Goal: Download file/media

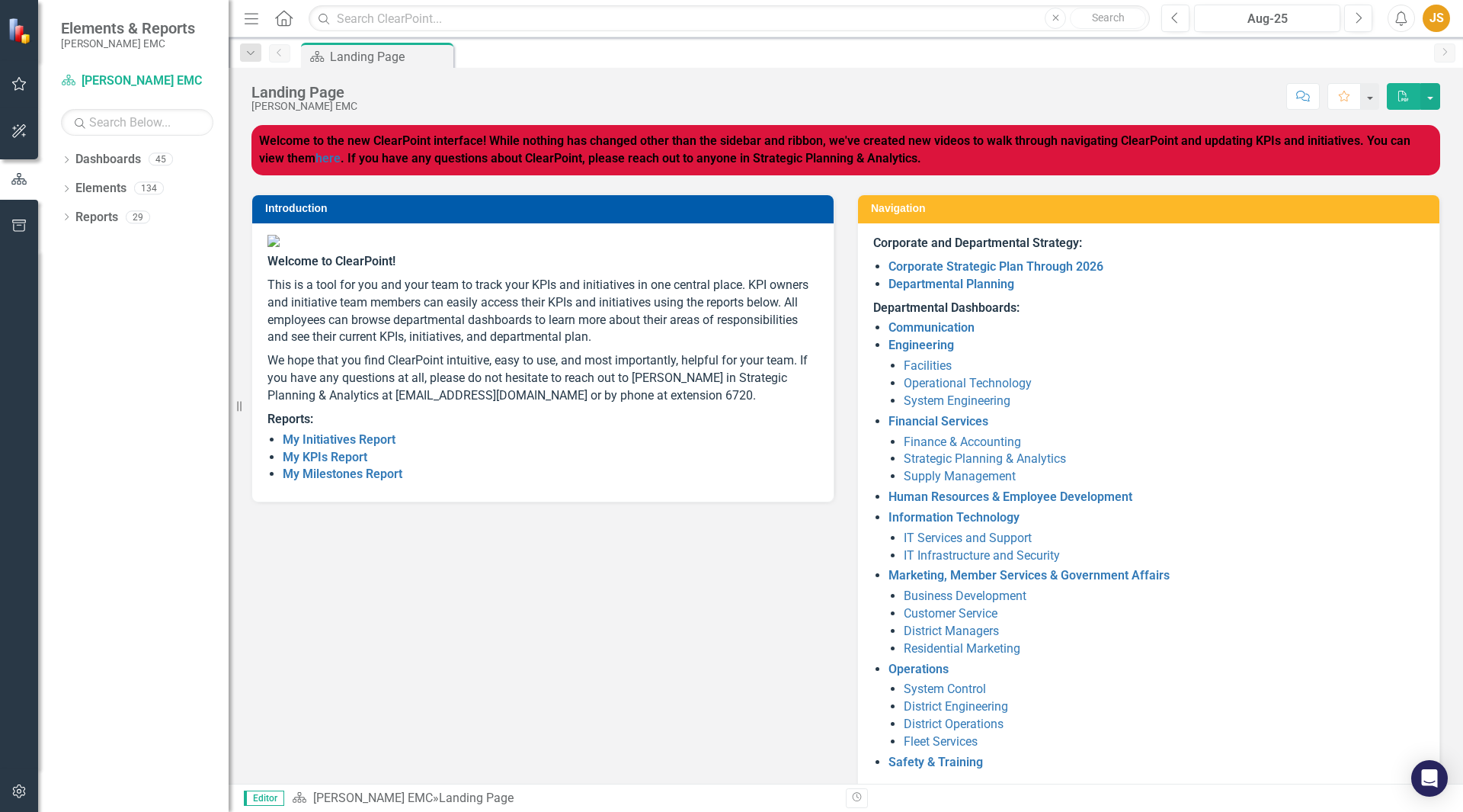
click at [18, 81] on icon "button" at bounding box center [20, 83] width 16 height 12
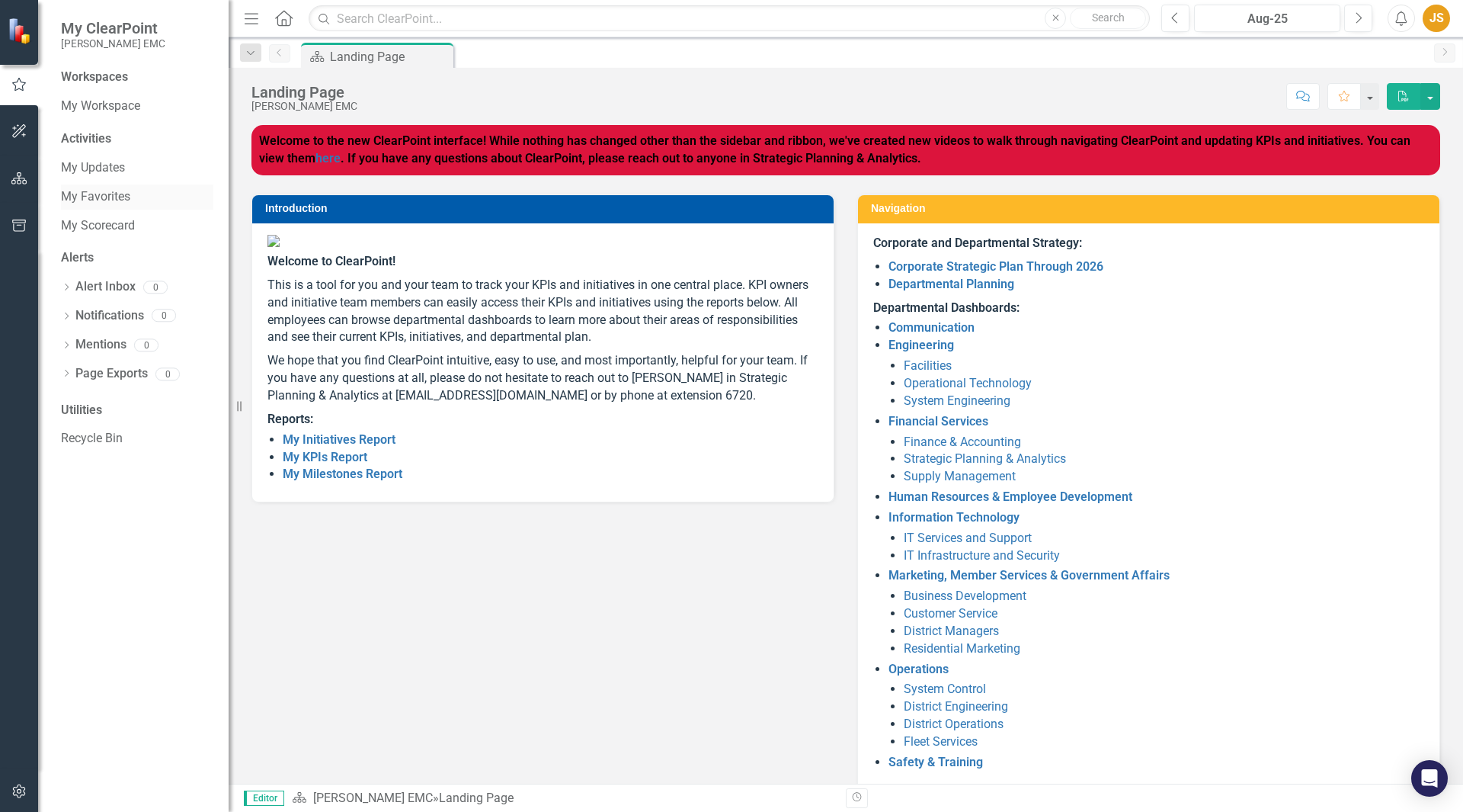
click at [90, 194] on link "My Favorites" at bounding box center [136, 197] width 152 height 18
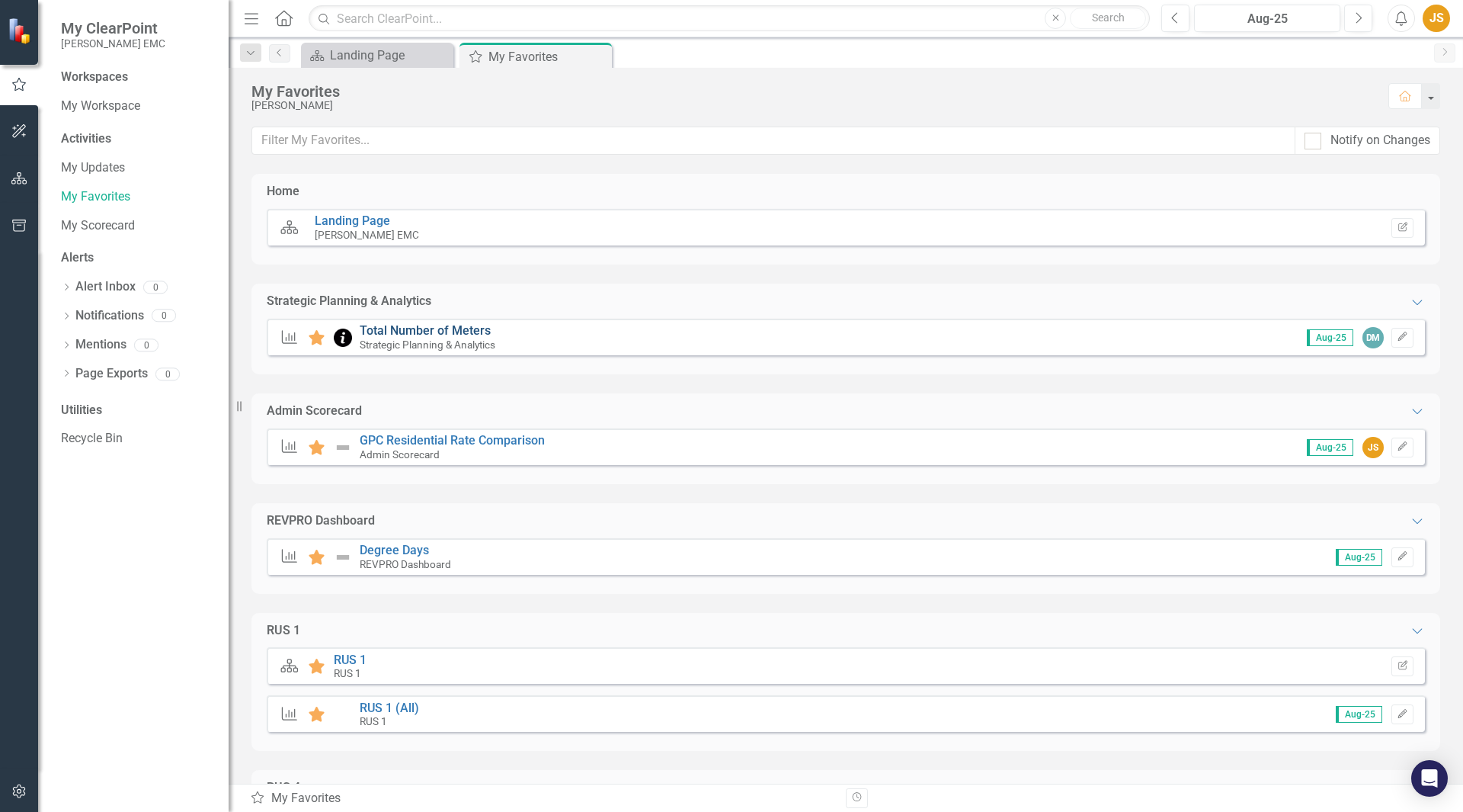
click at [404, 331] on link "Total Number of Meters" at bounding box center [425, 330] width 131 height 15
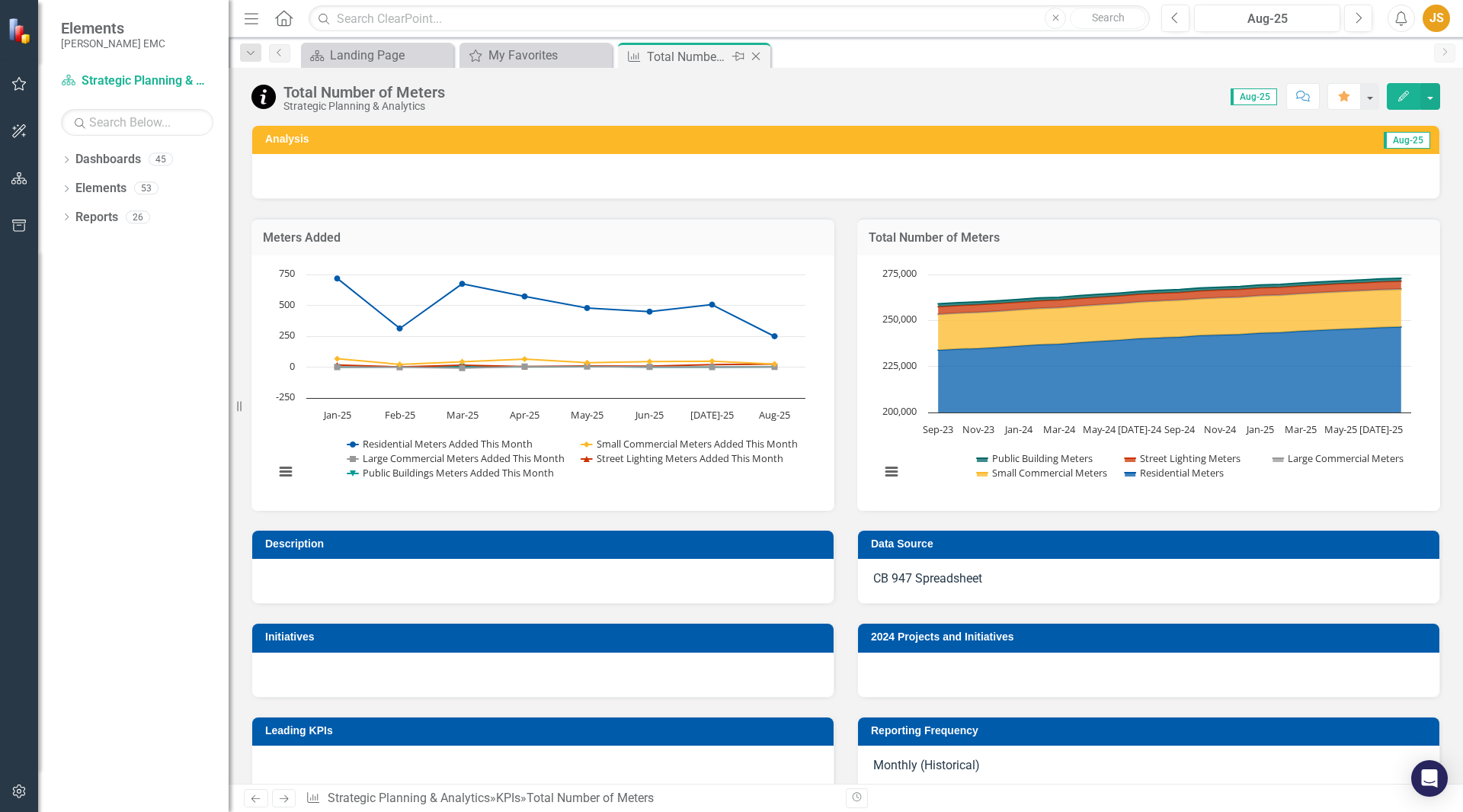
click at [758, 58] on icon "Close" at bounding box center [755, 57] width 15 height 12
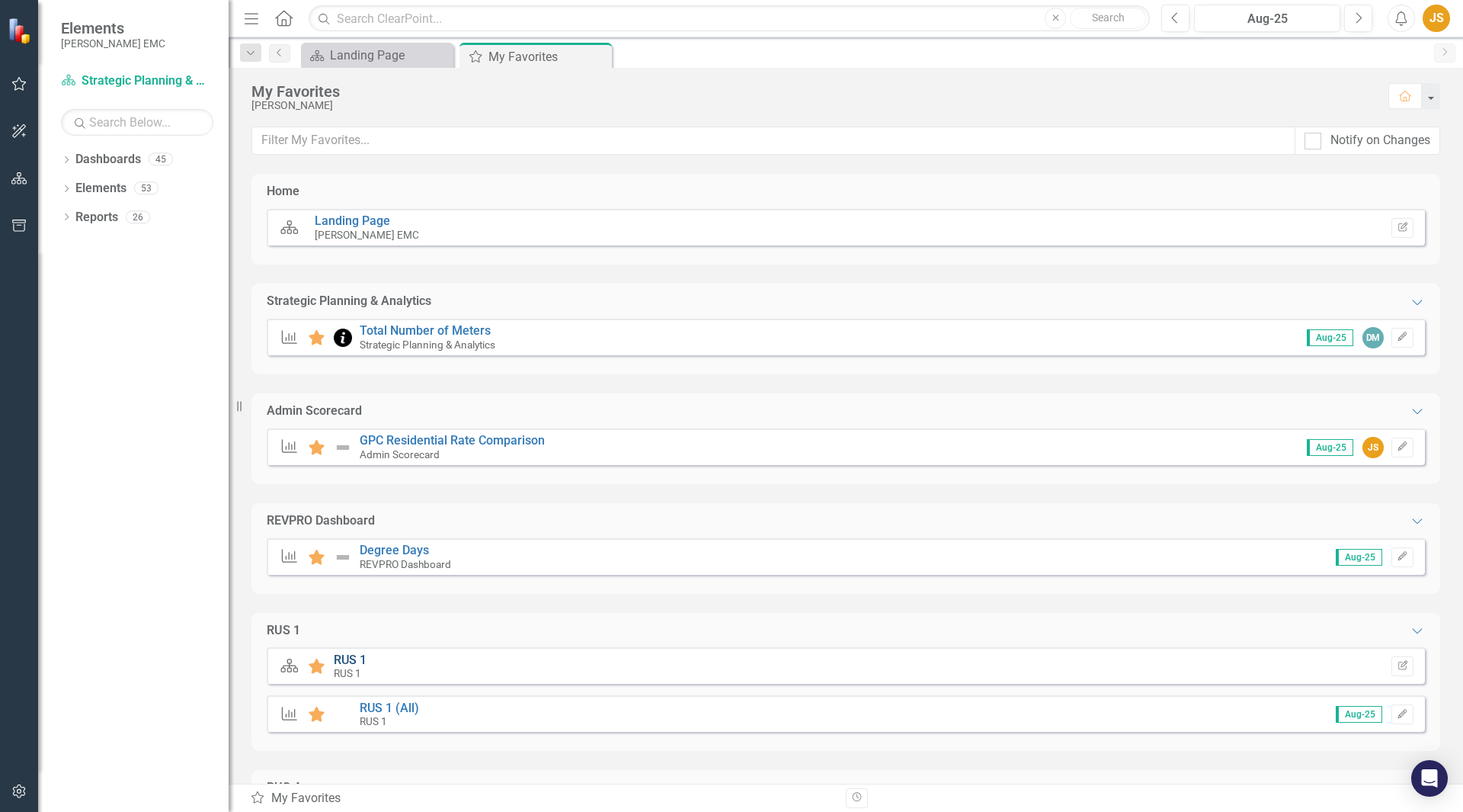
click at [348, 655] on link "RUS 1" at bounding box center [350, 659] width 33 height 15
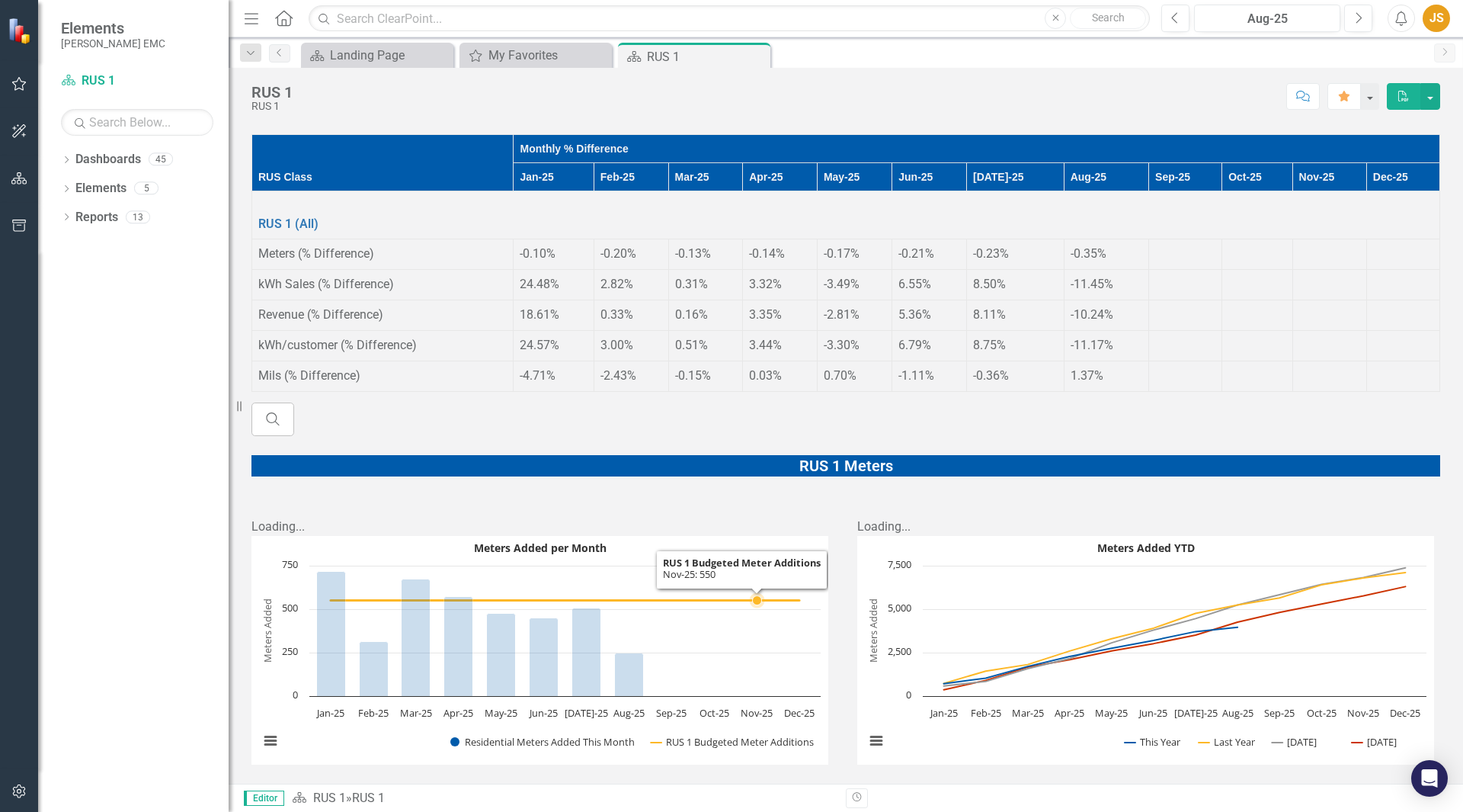
scroll to position [534, 0]
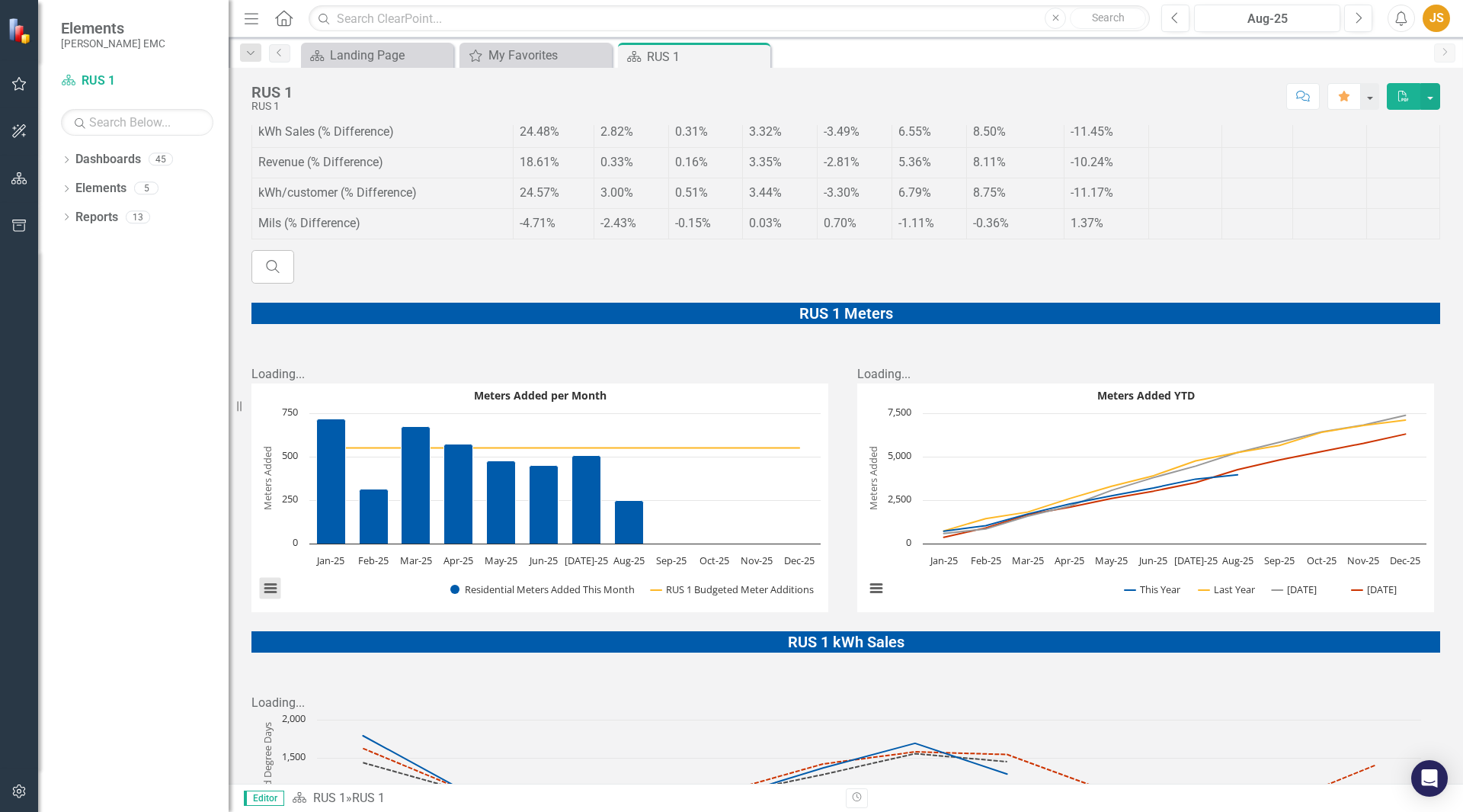
click at [265, 577] on button "View chart menu, Meters Added per Month" at bounding box center [269, 587] width 21 height 21
click at [331, 524] on li "Download PDF document" at bounding box center [334, 536] width 137 height 24
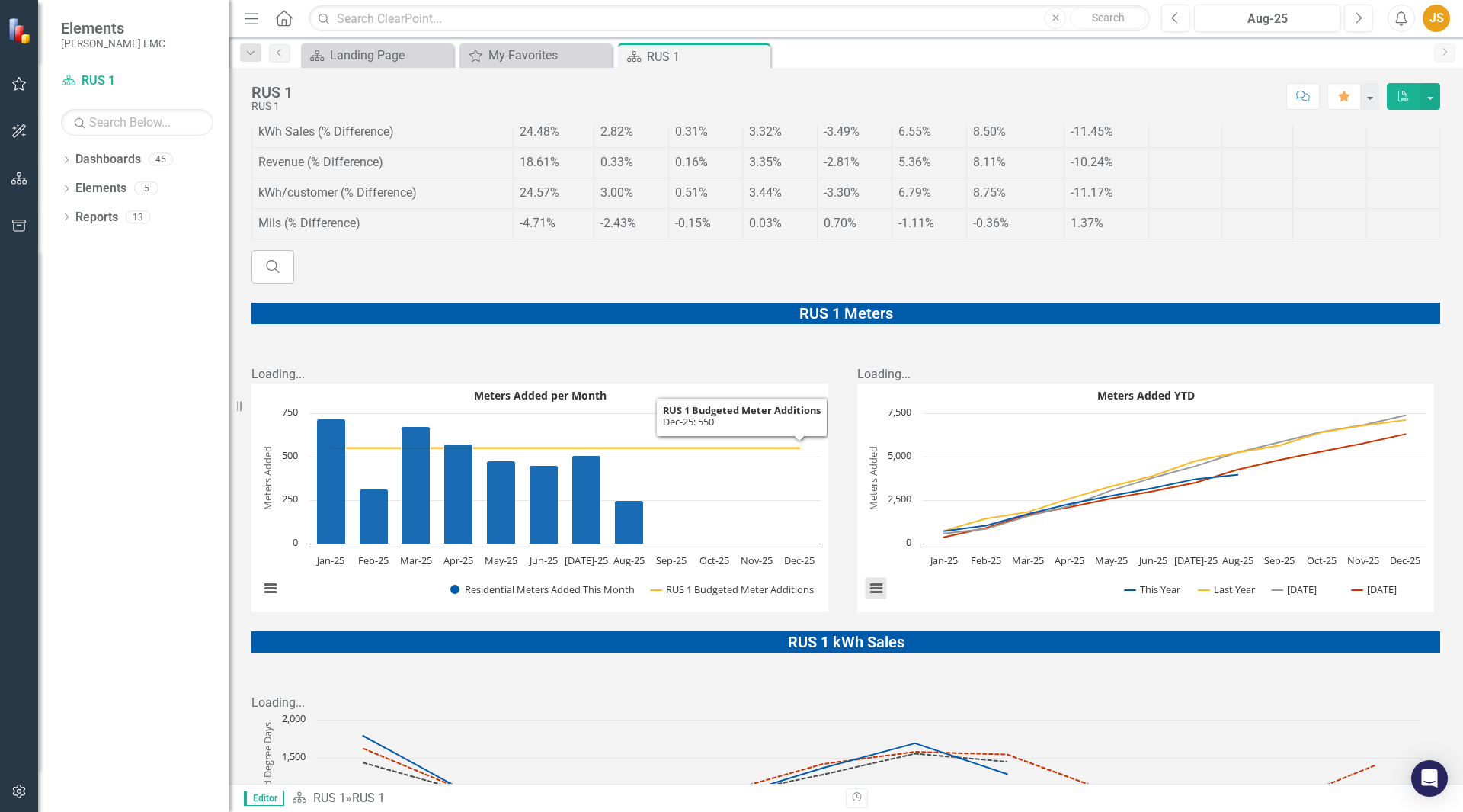
click at [871, 577] on button "View chart menu, Meters Added YTD" at bounding box center [876, 587] width 21 height 21
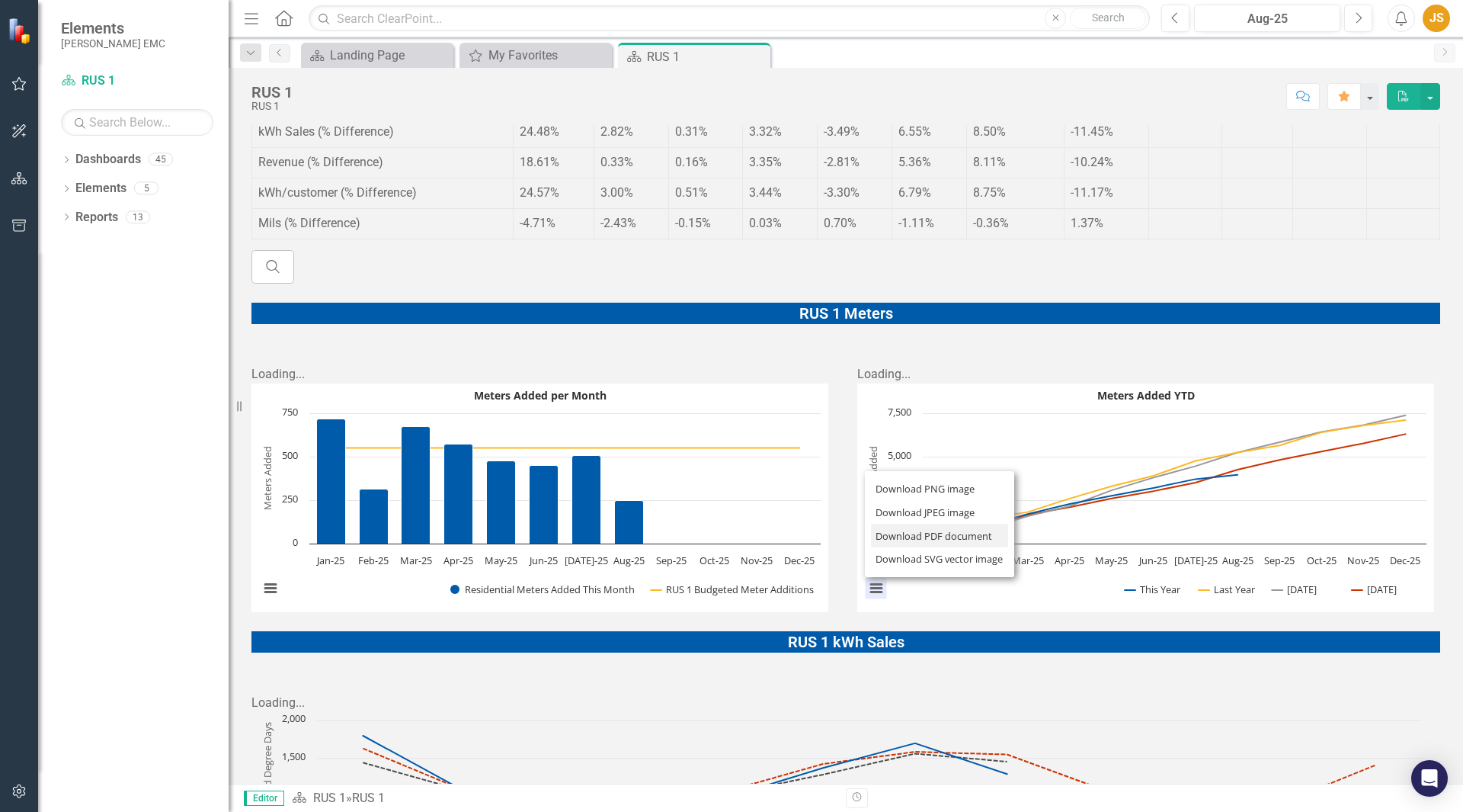
click at [906, 524] on li "Download PDF document" at bounding box center [939, 536] width 137 height 24
click at [551, 62] on div "My Favorites" at bounding box center [539, 55] width 100 height 19
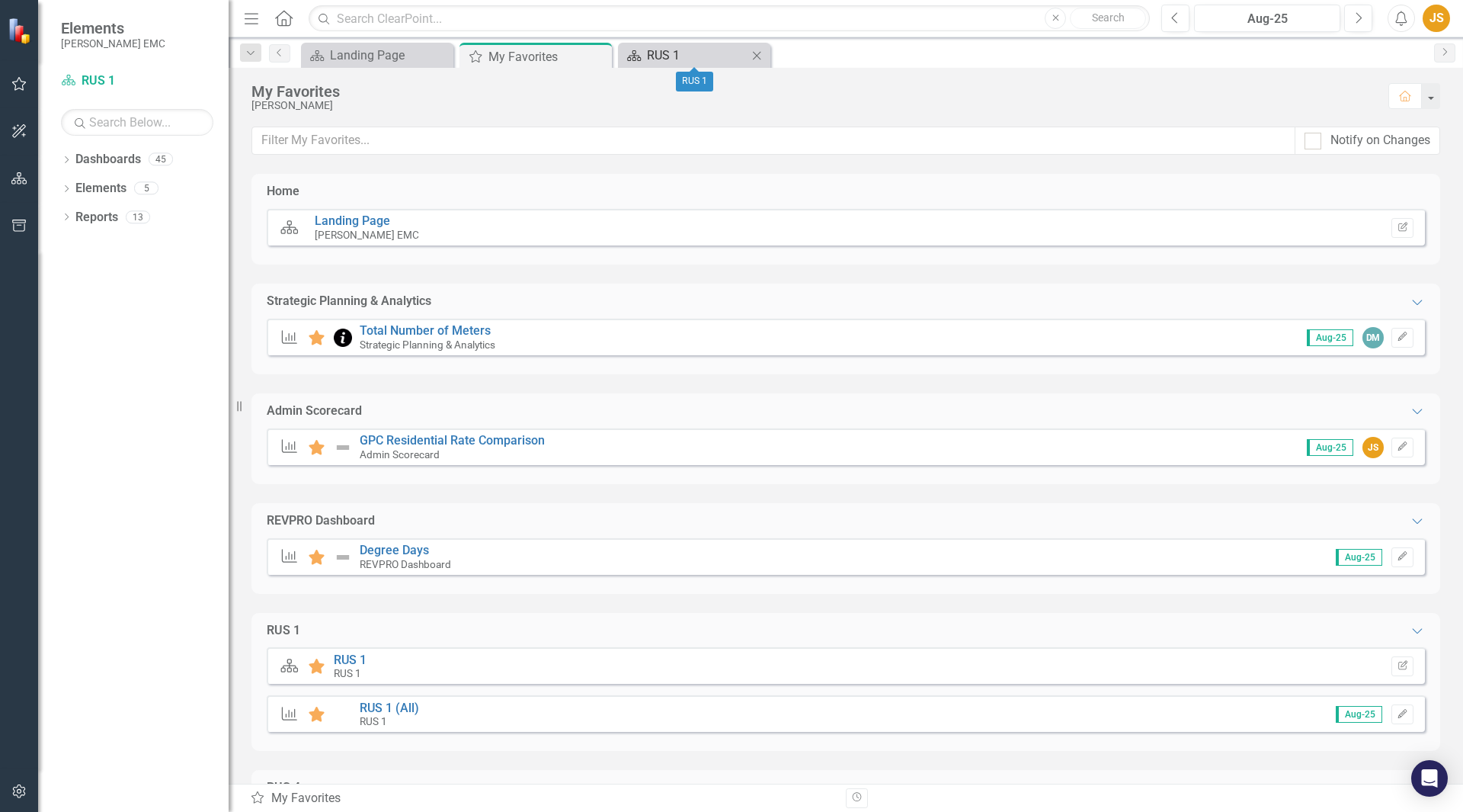
click at [657, 51] on div "RUS 1" at bounding box center [697, 55] width 100 height 19
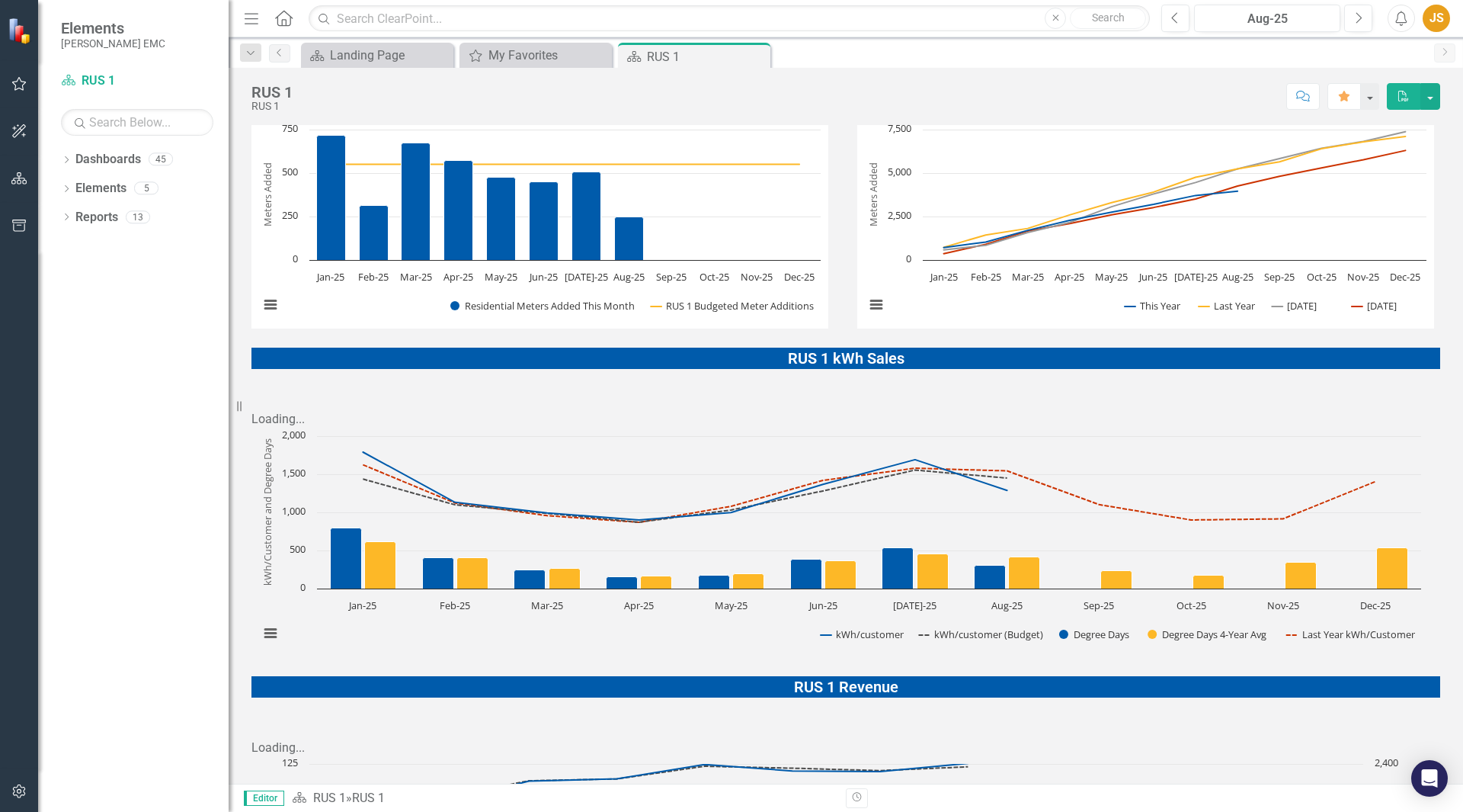
scroll to position [791, 0]
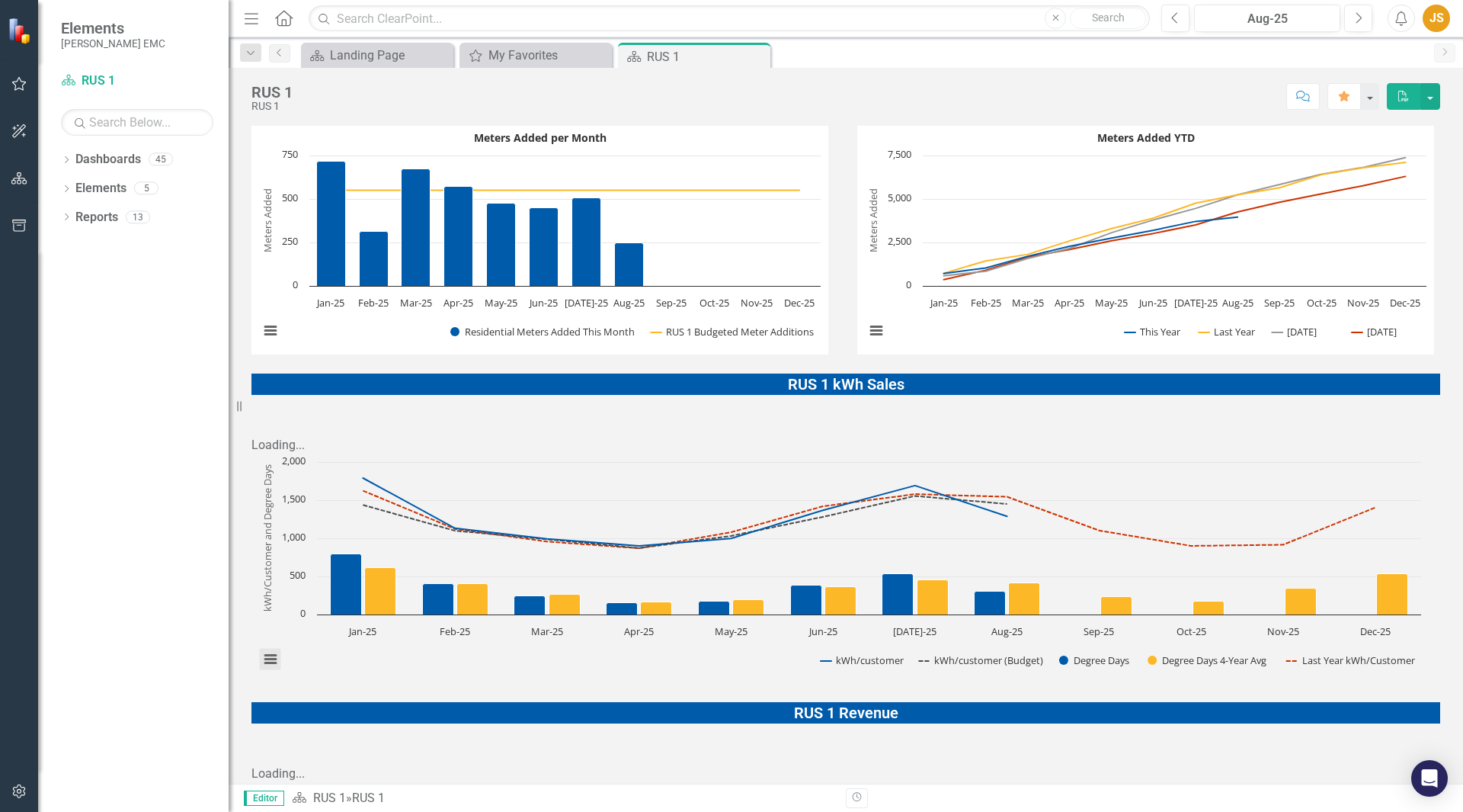
click at [276, 649] on button "View chart menu, Chart" at bounding box center [269, 659] width 21 height 21
click at [332, 594] on li "Download PDF document" at bounding box center [334, 606] width 137 height 24
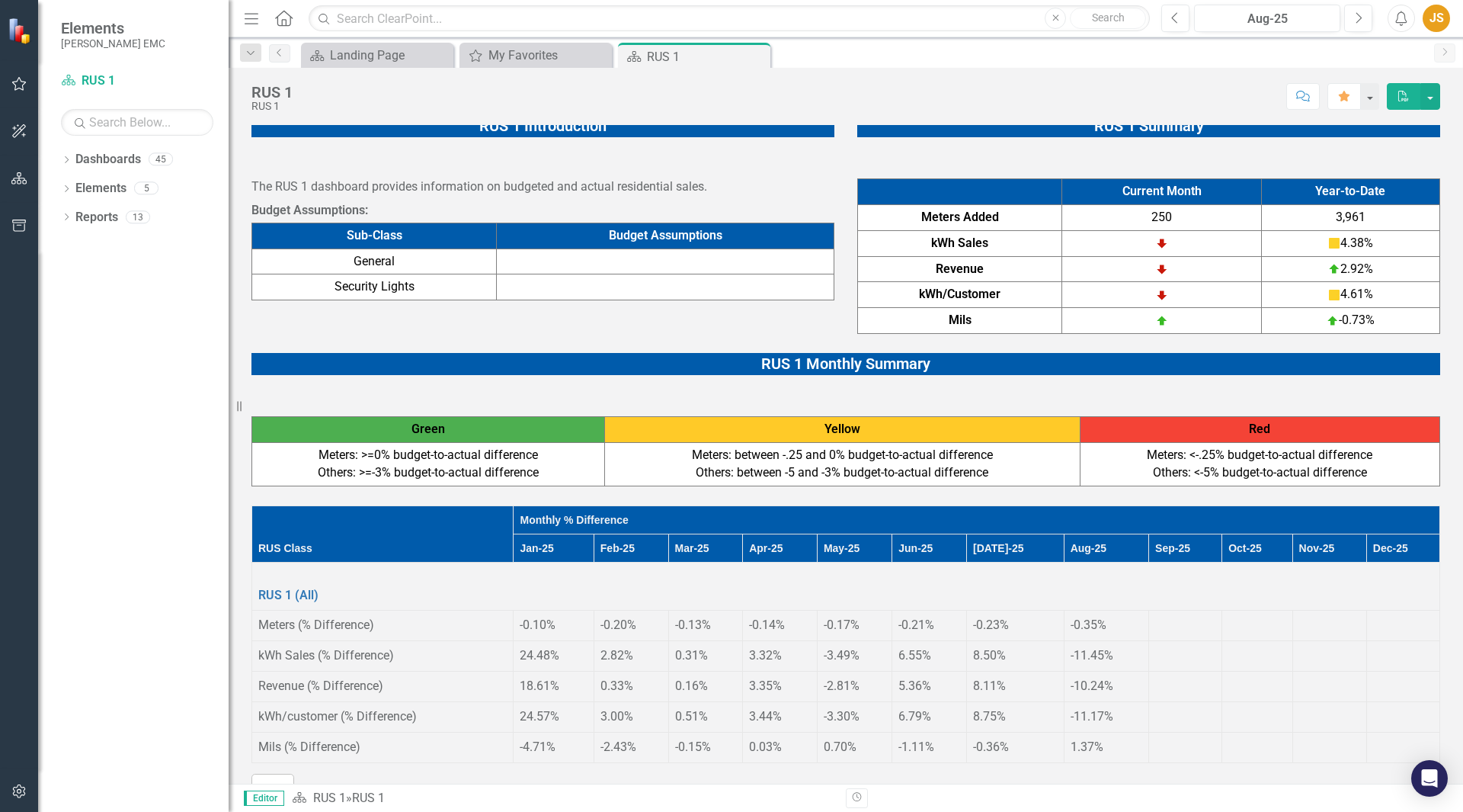
scroll to position [0, 0]
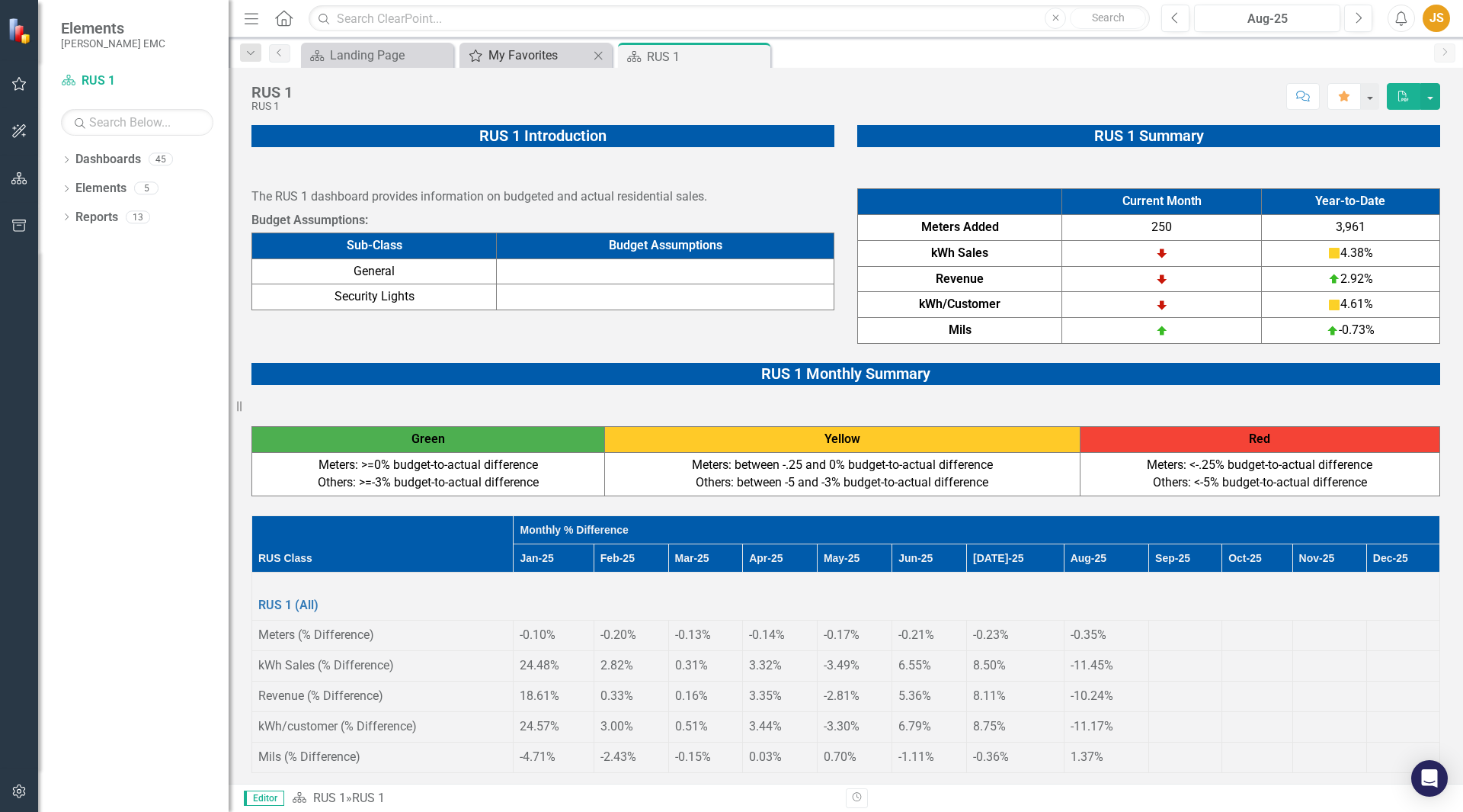
click at [502, 62] on div "My Favorites" at bounding box center [539, 55] width 100 height 19
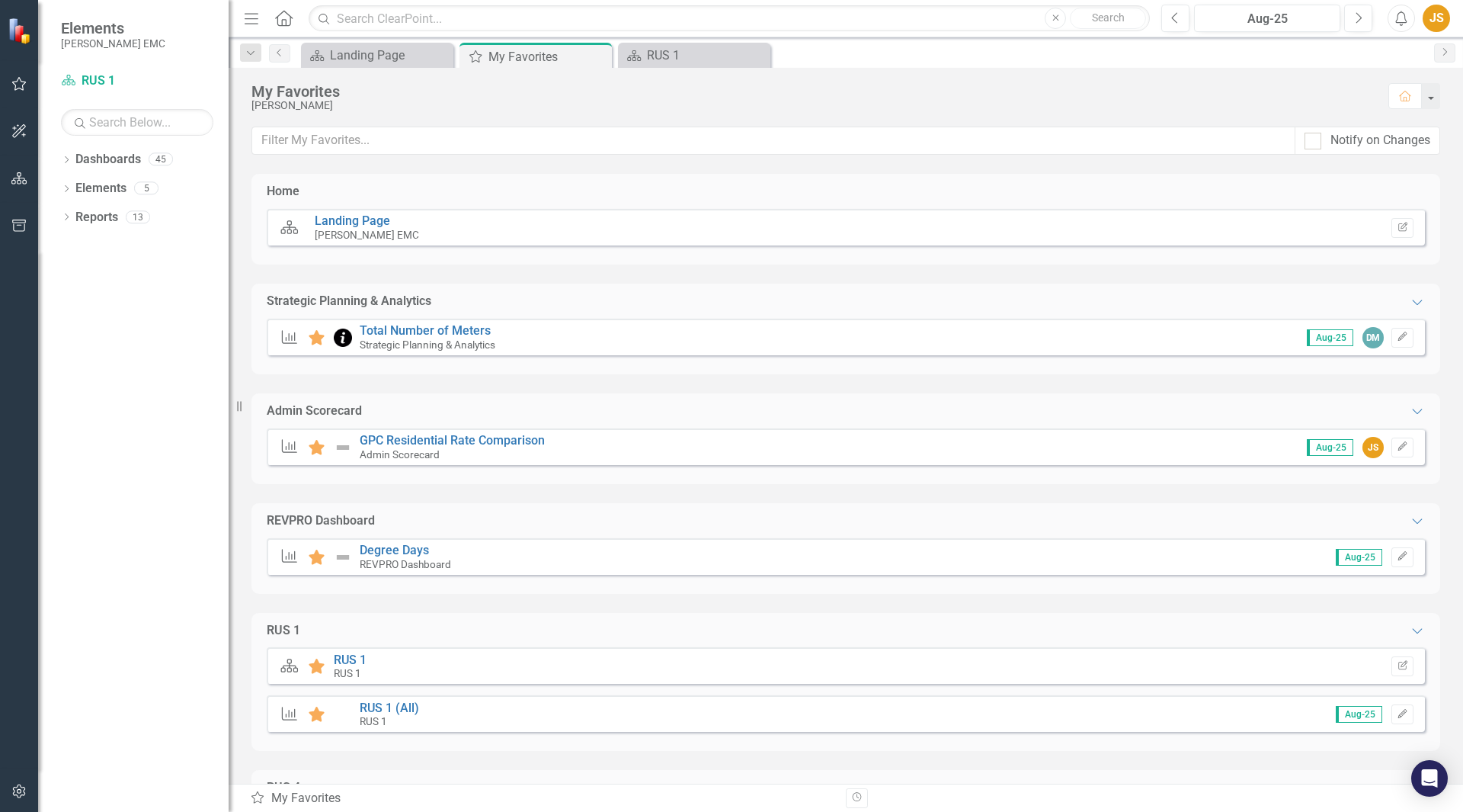
scroll to position [77, 0]
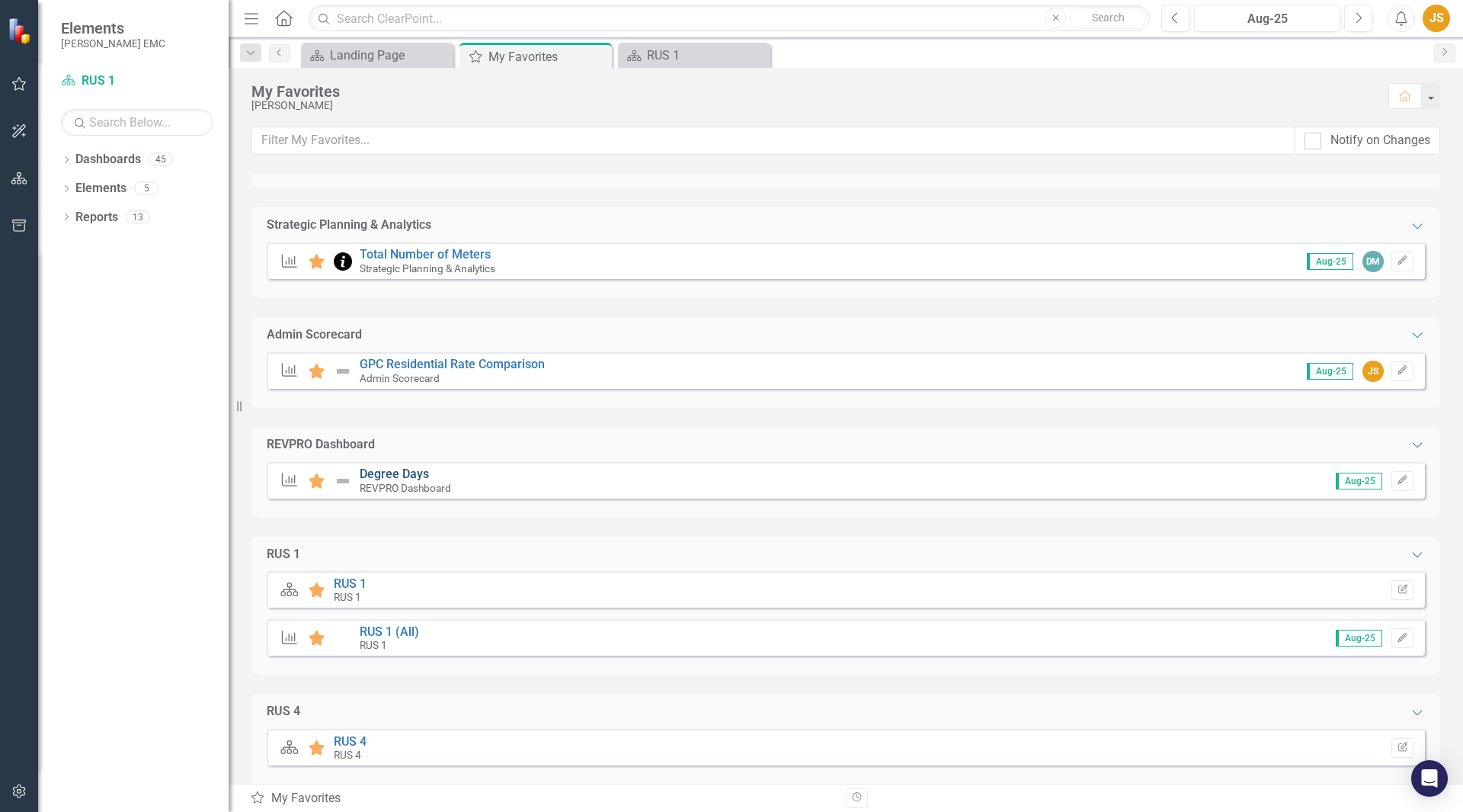
click at [393, 469] on link "Degree Days" at bounding box center [395, 473] width 70 height 15
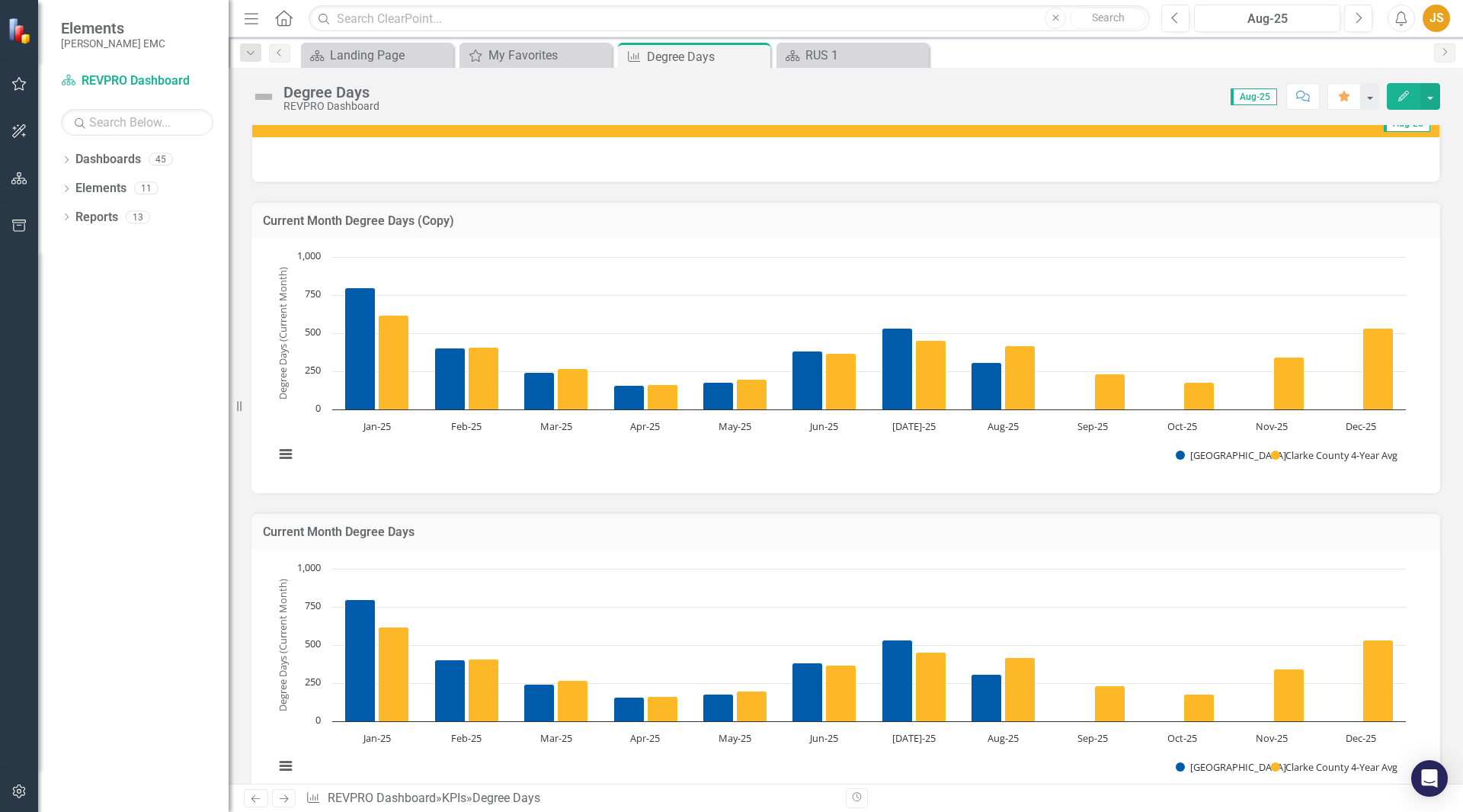
scroll to position [77, 0]
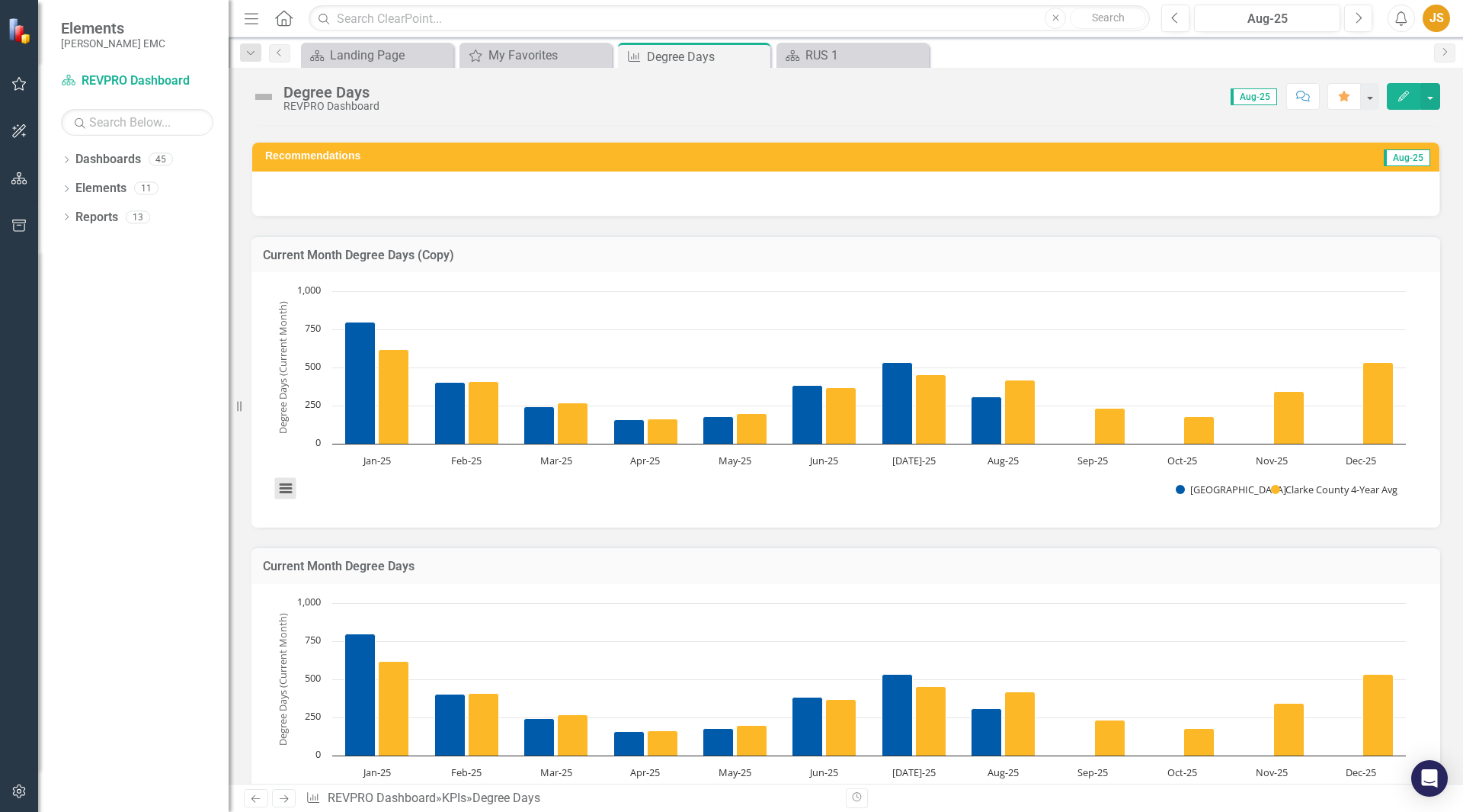
click at [289, 486] on button "View chart menu, Chart" at bounding box center [285, 488] width 21 height 21
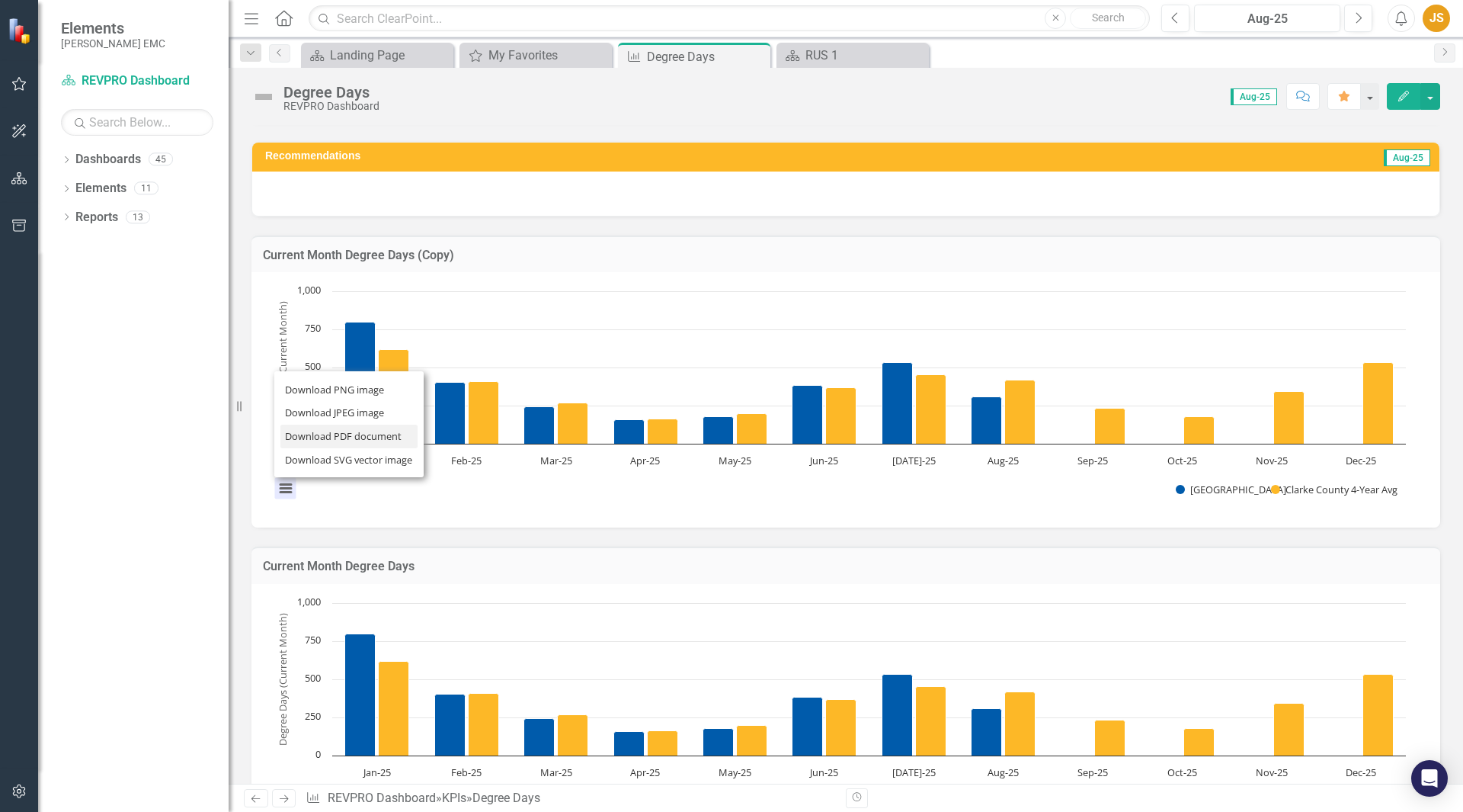
click at [338, 438] on li "Download PDF document" at bounding box center [349, 436] width 137 height 24
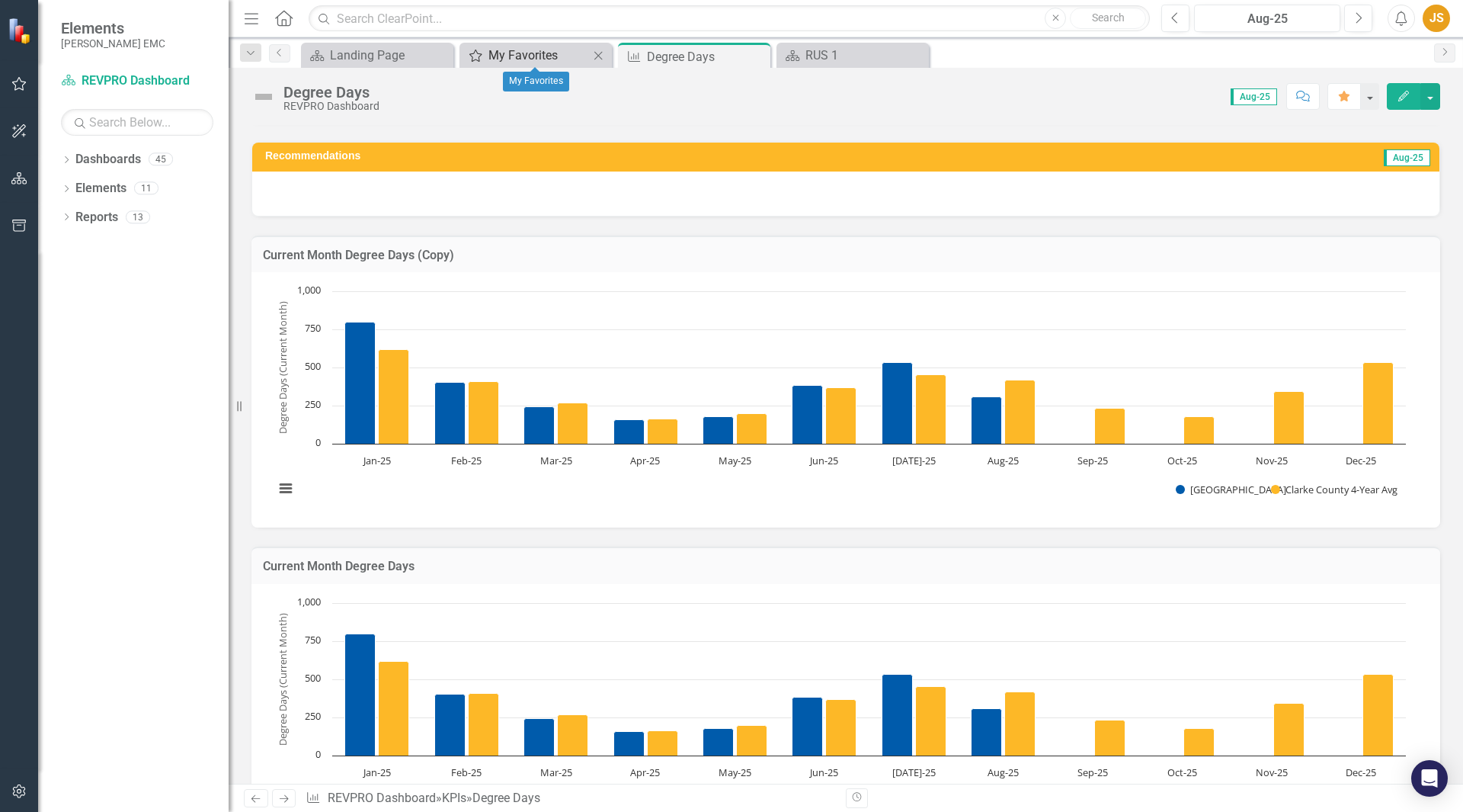
click at [502, 53] on div "My Favorites" at bounding box center [539, 55] width 100 height 19
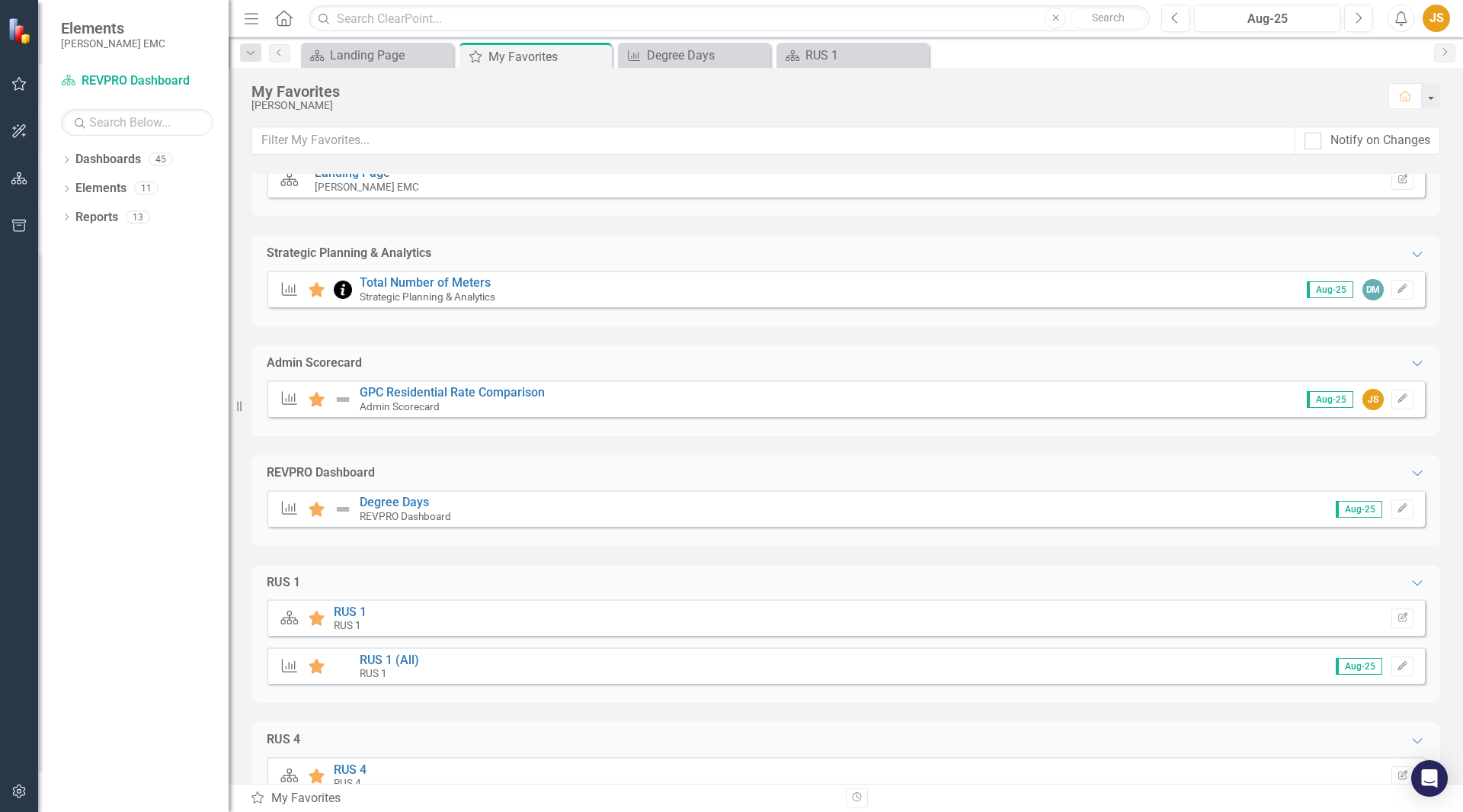
scroll to position [96, 0]
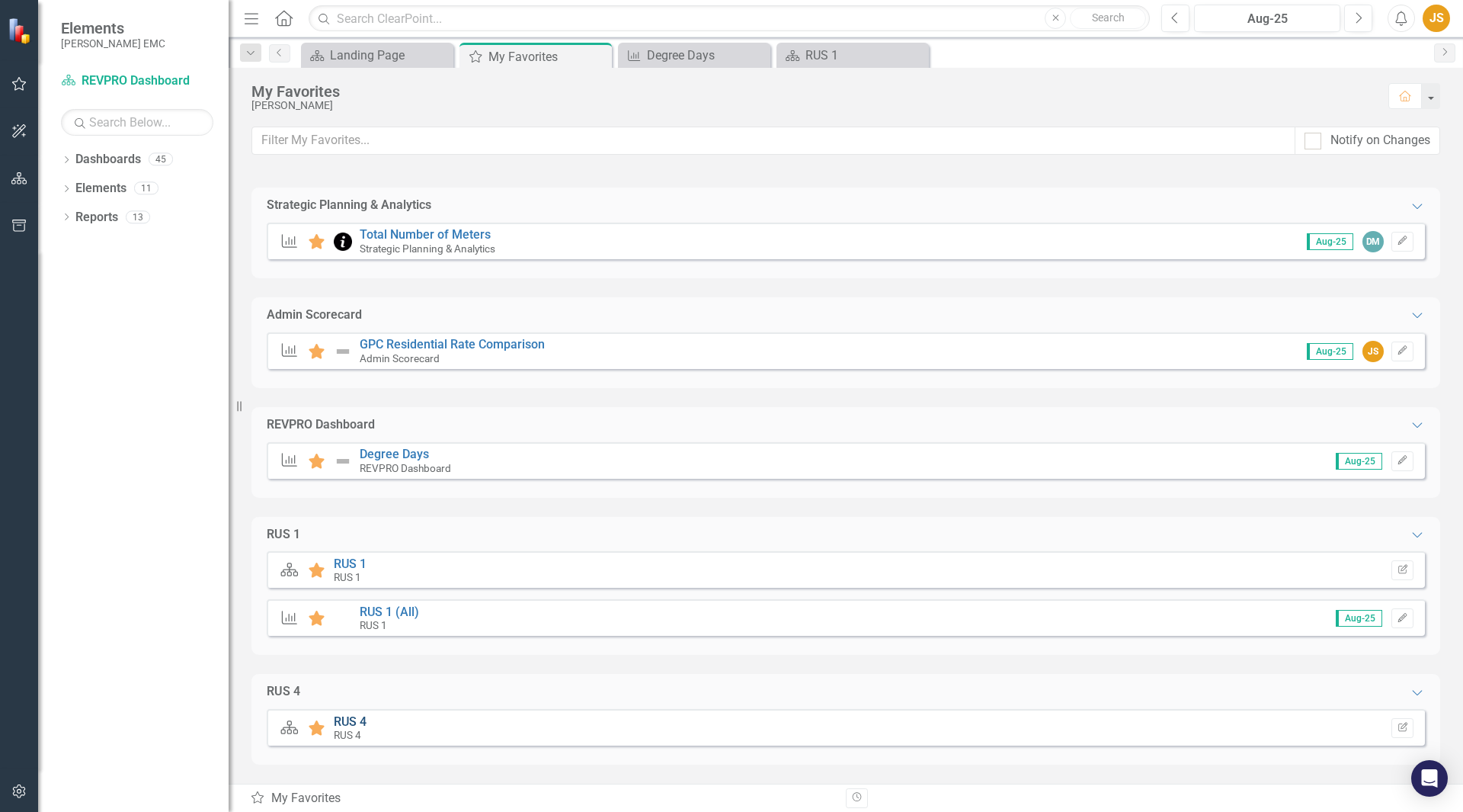
click at [347, 716] on link "RUS 4" at bounding box center [350, 721] width 33 height 15
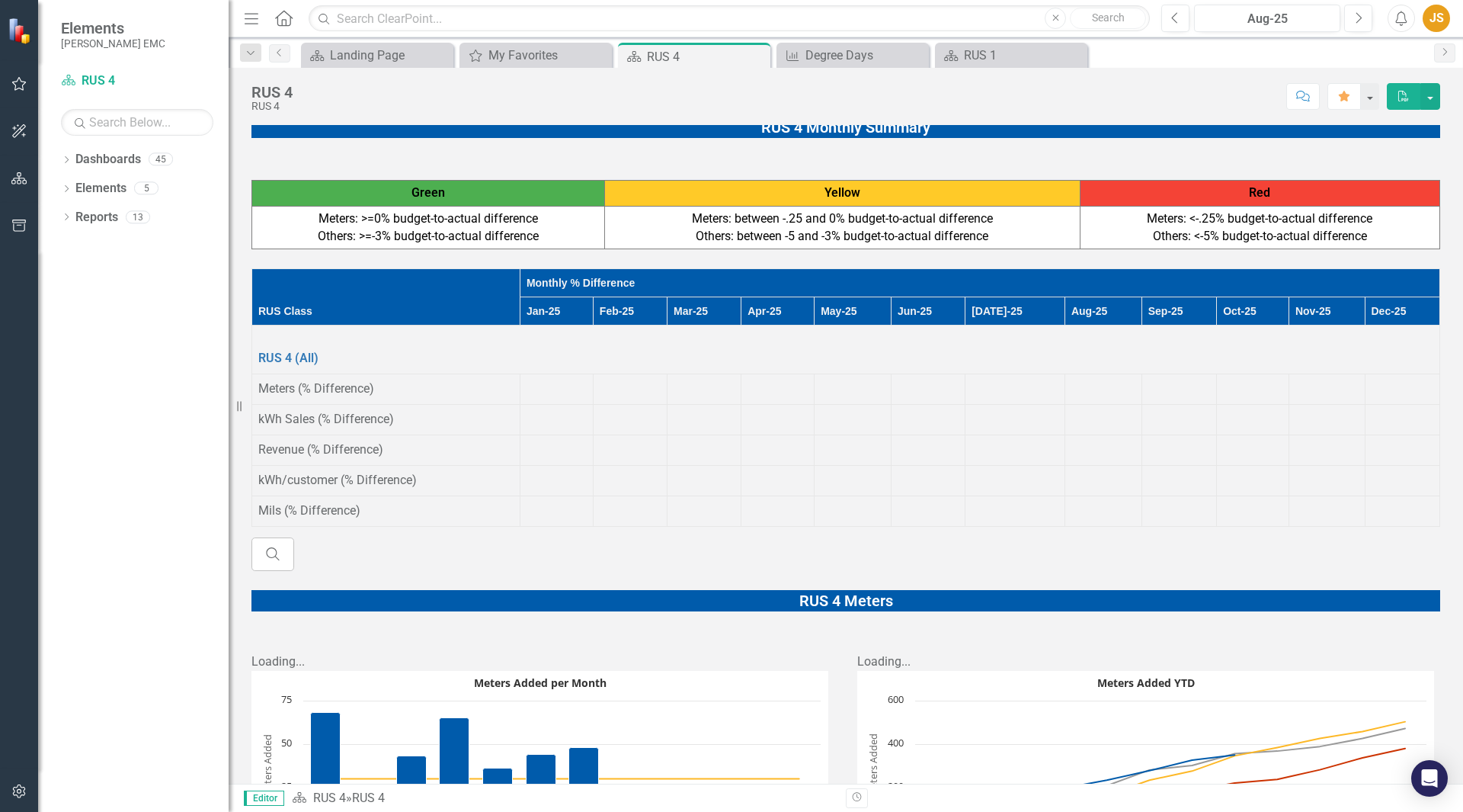
scroll to position [404, 0]
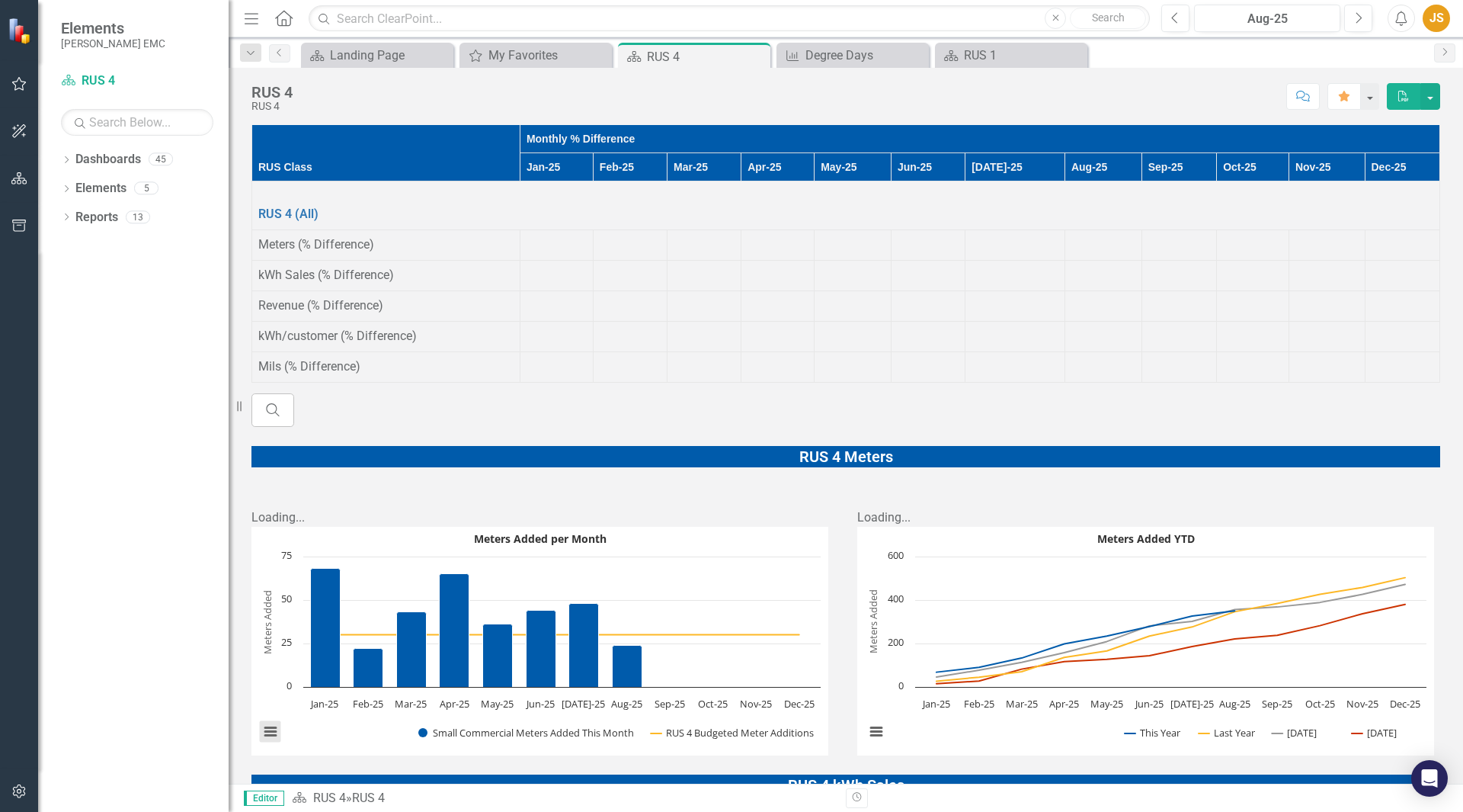
click at [274, 721] on button "View chart menu, Meters Added per Month" at bounding box center [269, 731] width 21 height 21
click at [322, 667] on li "Download PDF document" at bounding box center [334, 679] width 137 height 24
click at [884, 673] on rect "Interactive chart" at bounding box center [1146, 641] width 576 height 229
click at [872, 721] on button "View chart menu, Meters Added YTD" at bounding box center [876, 731] width 21 height 21
click at [918, 667] on li "Download PDF document" at bounding box center [939, 679] width 137 height 24
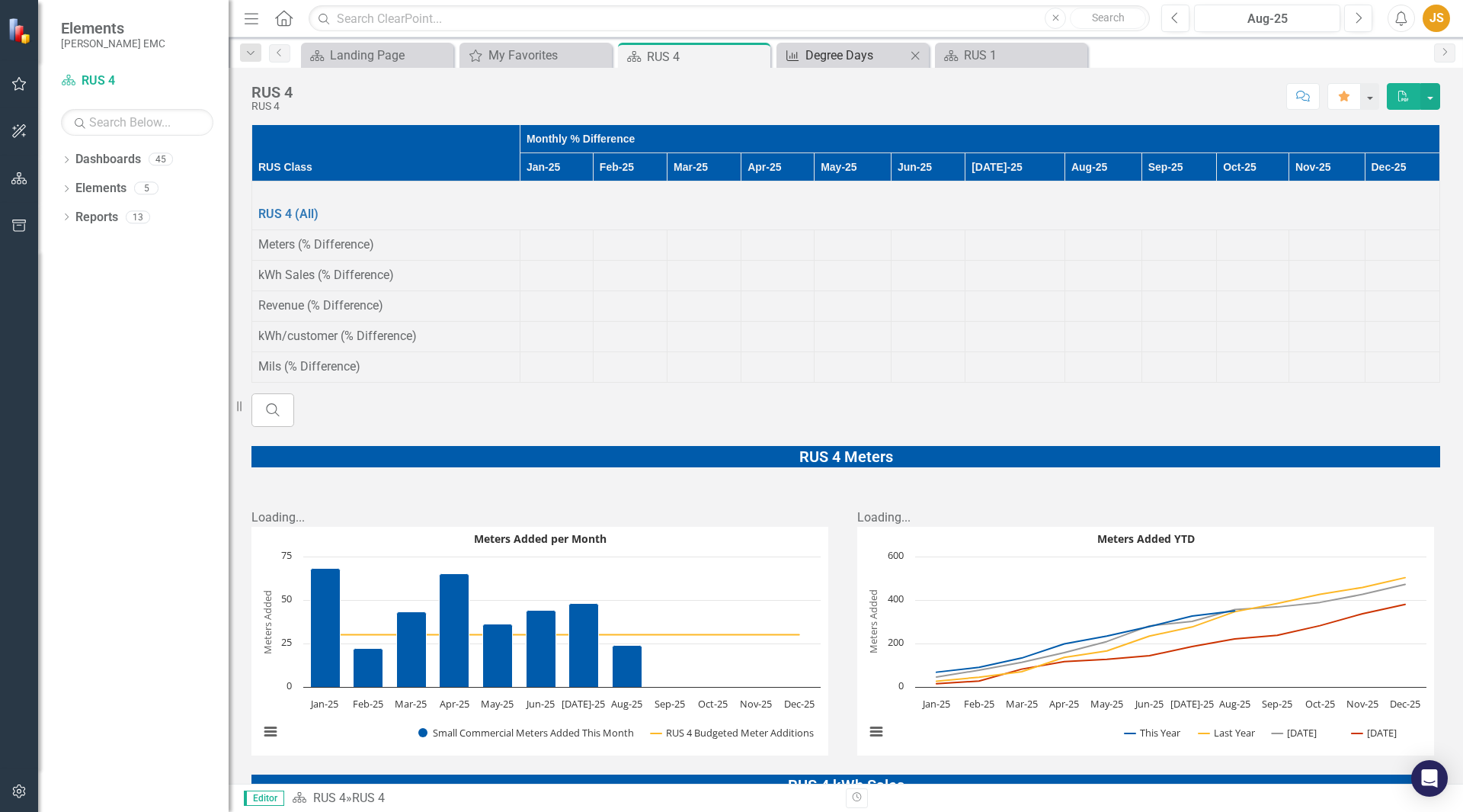
click at [845, 61] on div "Degree Days" at bounding box center [855, 55] width 100 height 19
